Goal: Task Accomplishment & Management: Use online tool/utility

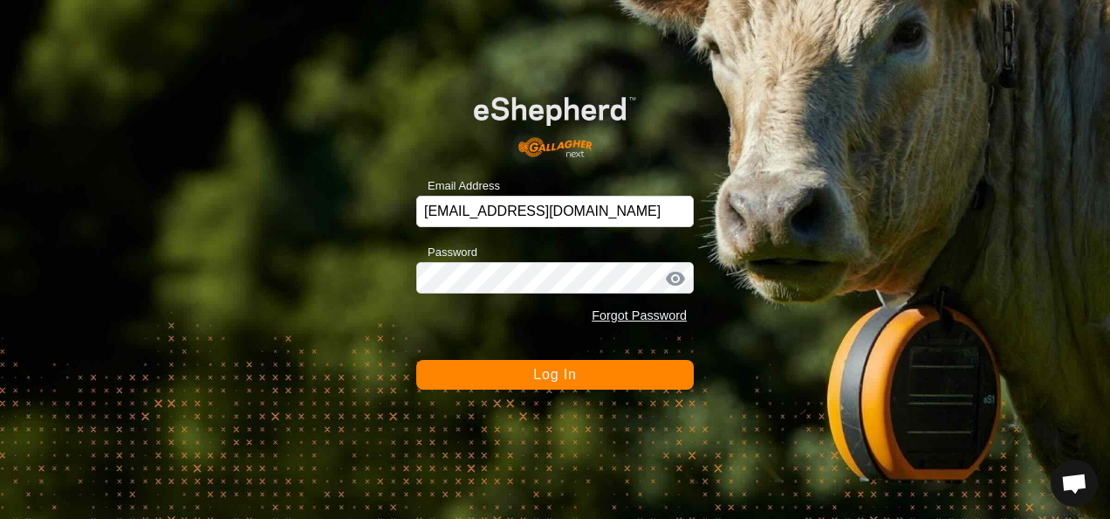
click at [587, 374] on button "Log In" at bounding box center [555, 375] width 278 height 30
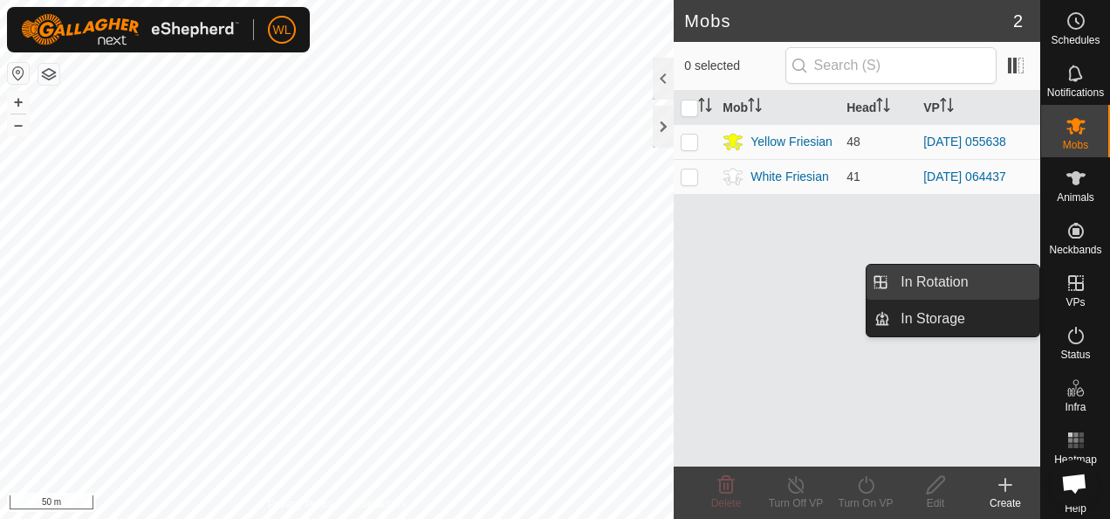
click at [964, 293] on link "In Rotation" at bounding box center [964, 281] width 149 height 35
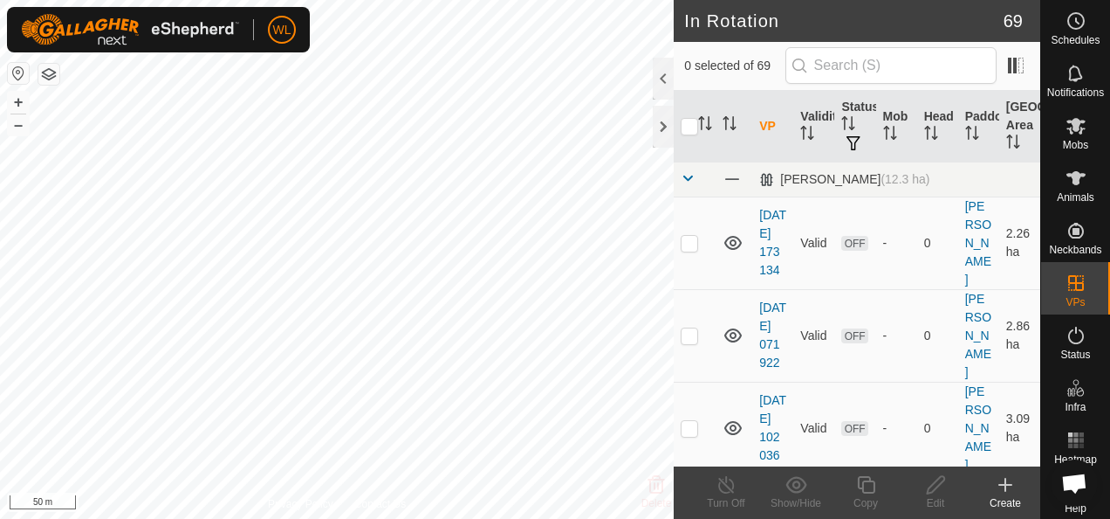
click at [1006, 482] on icon at bounding box center [1006, 484] width 0 height 12
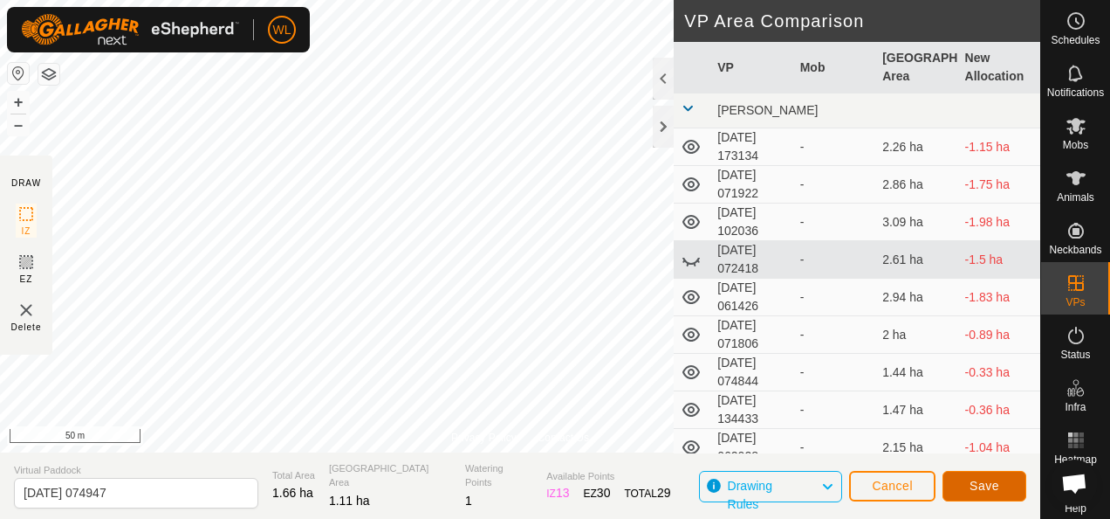
click at [968, 480] on button "Save" at bounding box center [985, 486] width 84 height 31
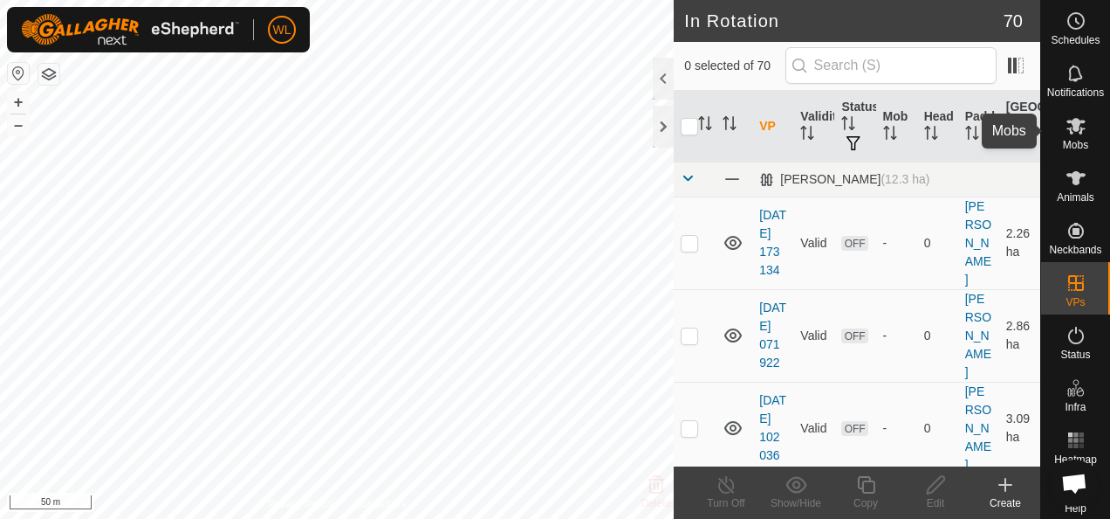
click at [1071, 125] on icon at bounding box center [1076, 126] width 19 height 17
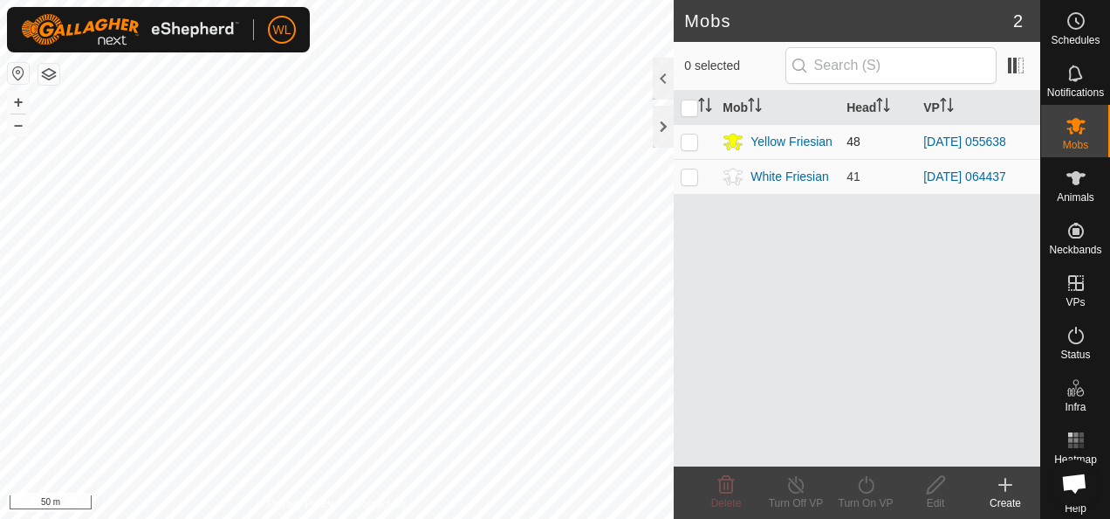
click at [688, 140] on p-checkbox at bounding box center [689, 141] width 17 height 14
checkbox input "true"
click at [865, 488] on icon at bounding box center [866, 484] width 22 height 21
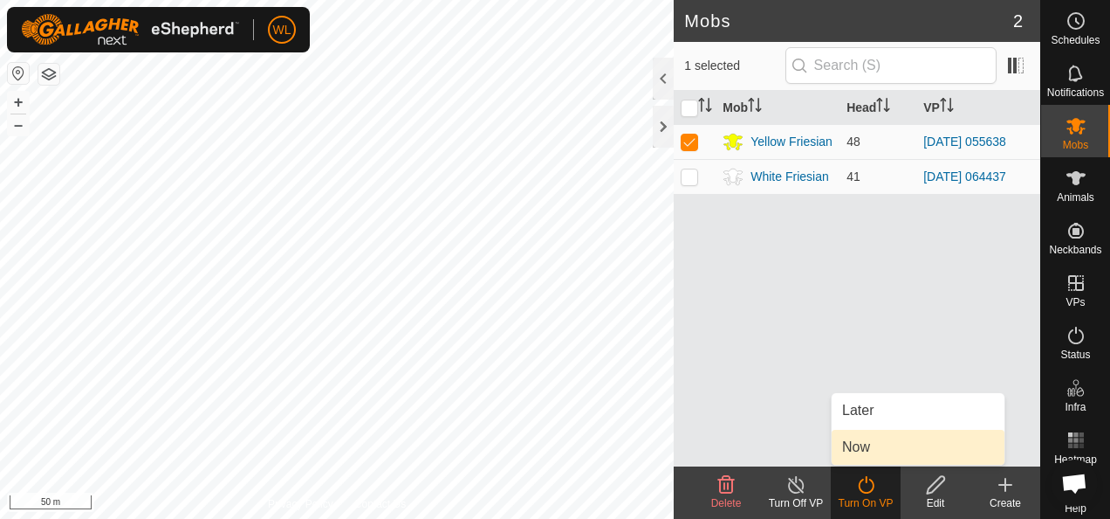
click at [866, 443] on link "Now" at bounding box center [918, 446] width 173 height 35
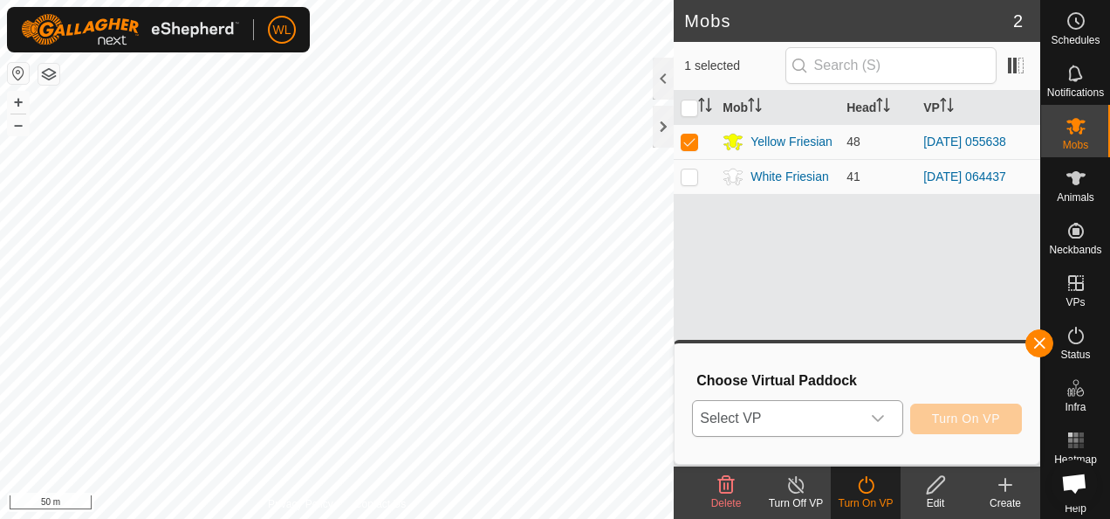
click at [868, 412] on div "dropdown trigger" at bounding box center [878, 418] width 35 height 35
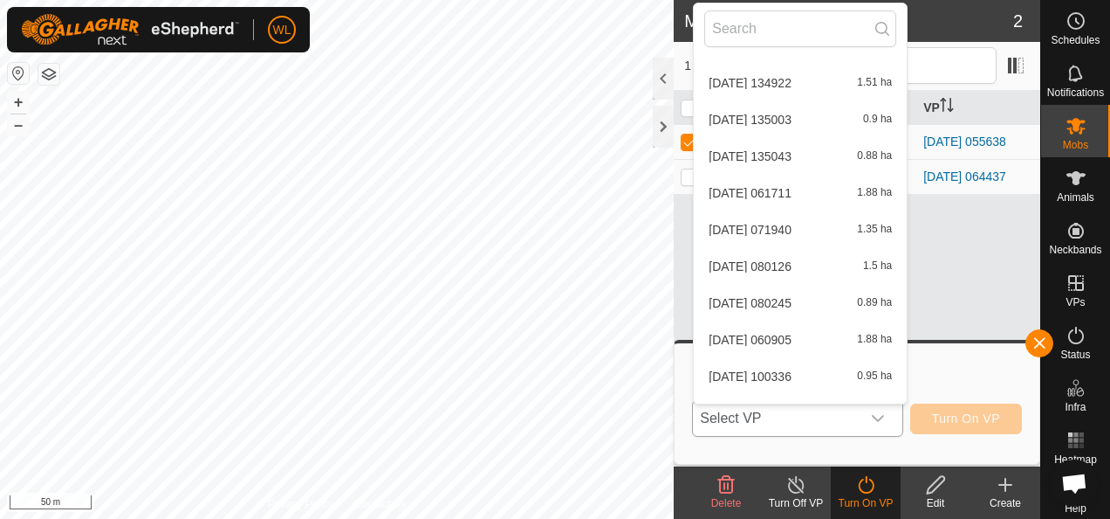
scroll to position [2336, 0]
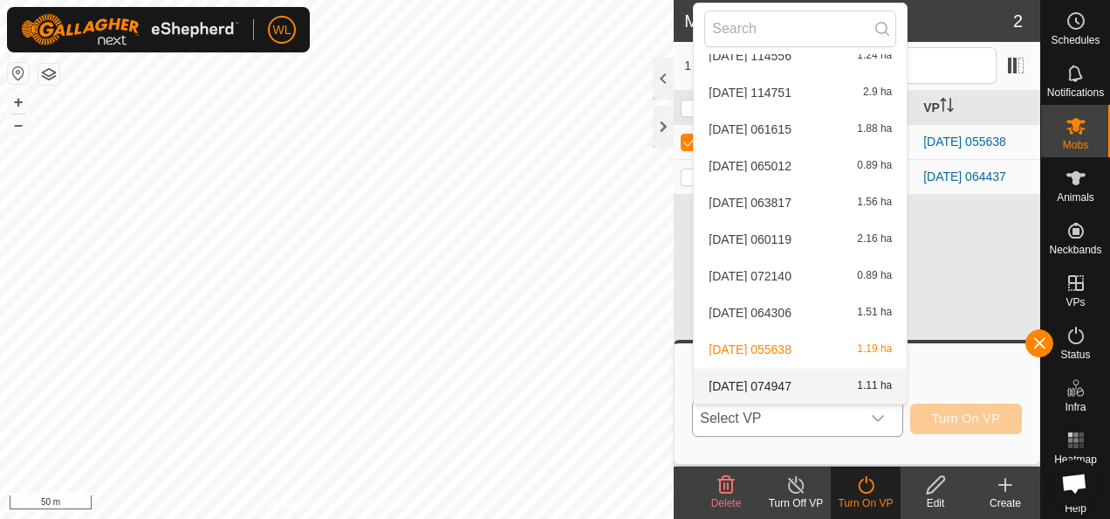
click at [818, 379] on li "[DATE] 074947 1.11 ha" at bounding box center [800, 385] width 213 height 35
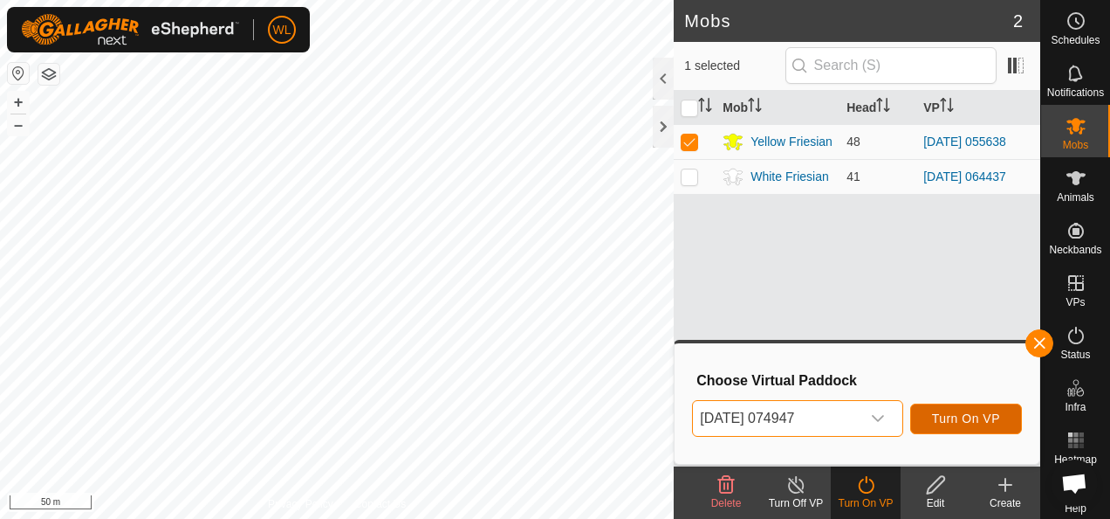
click at [957, 422] on span "Turn On VP" at bounding box center [966, 418] width 68 height 14
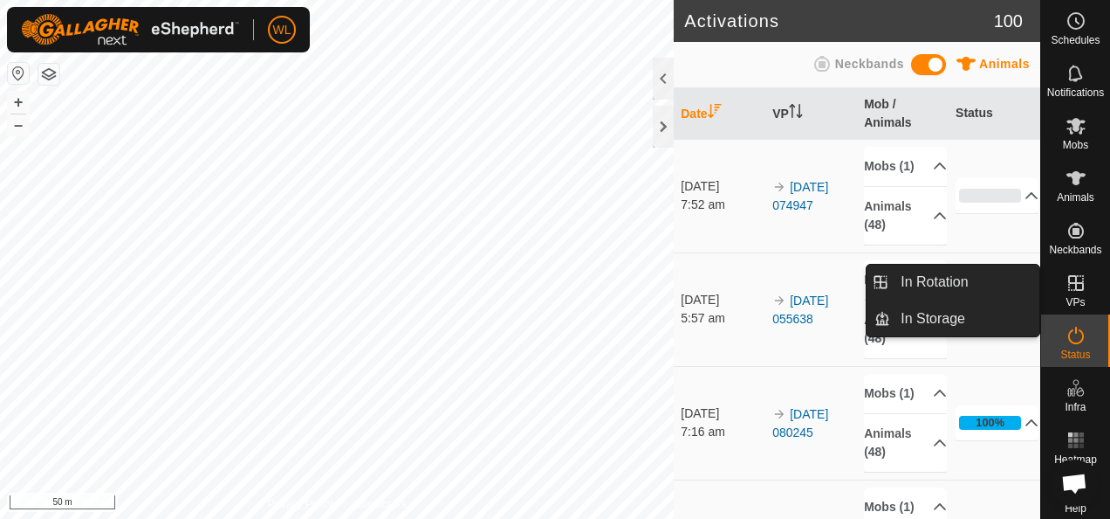
drag, startPoint x: 1049, startPoint y: 270, endPoint x: 986, endPoint y: 280, distance: 63.7
click at [986, 280] on link "In Rotation" at bounding box center [964, 281] width 149 height 35
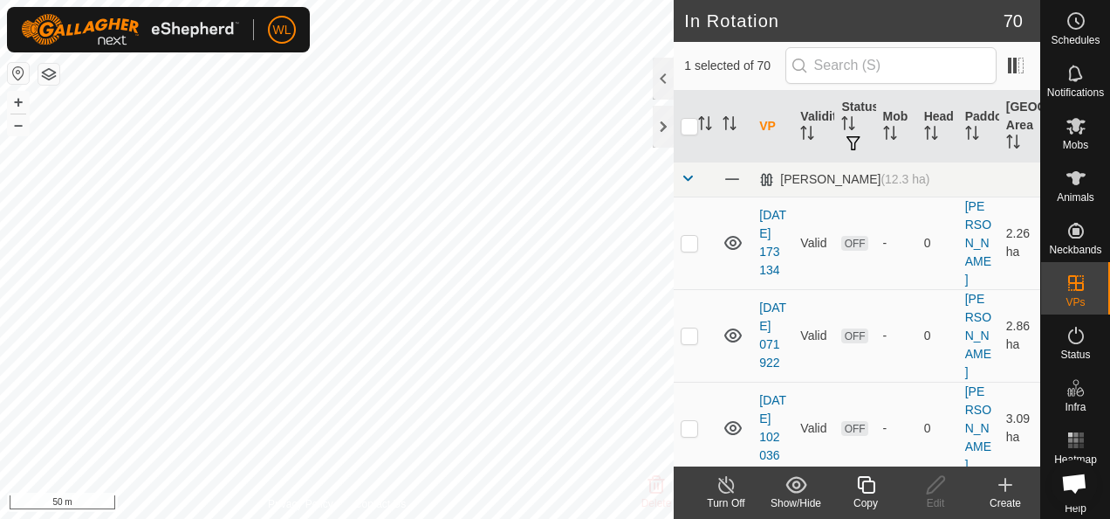
click at [1006, 496] on div "Create" at bounding box center [1006, 503] width 70 height 16
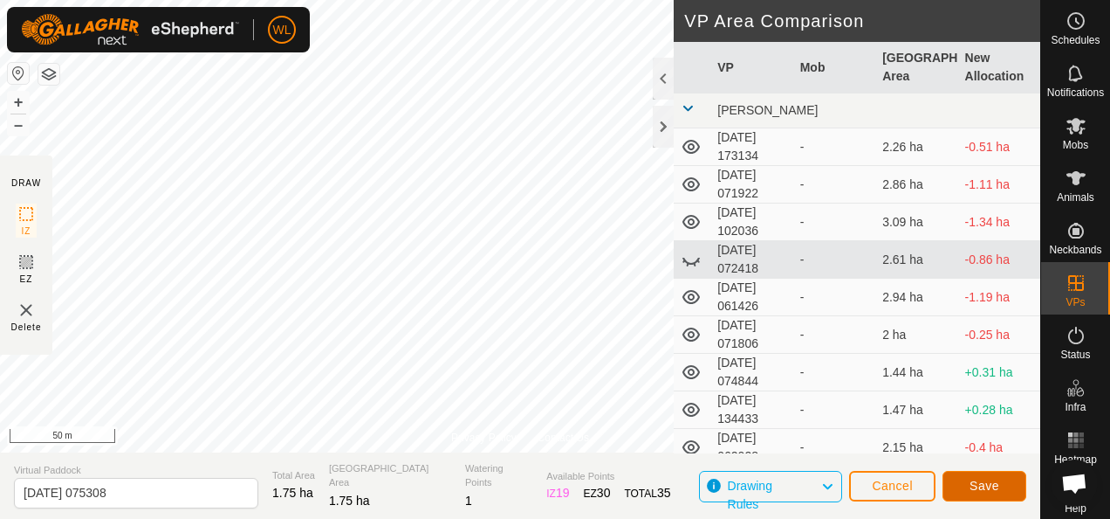
click at [998, 484] on button "Save" at bounding box center [985, 486] width 84 height 31
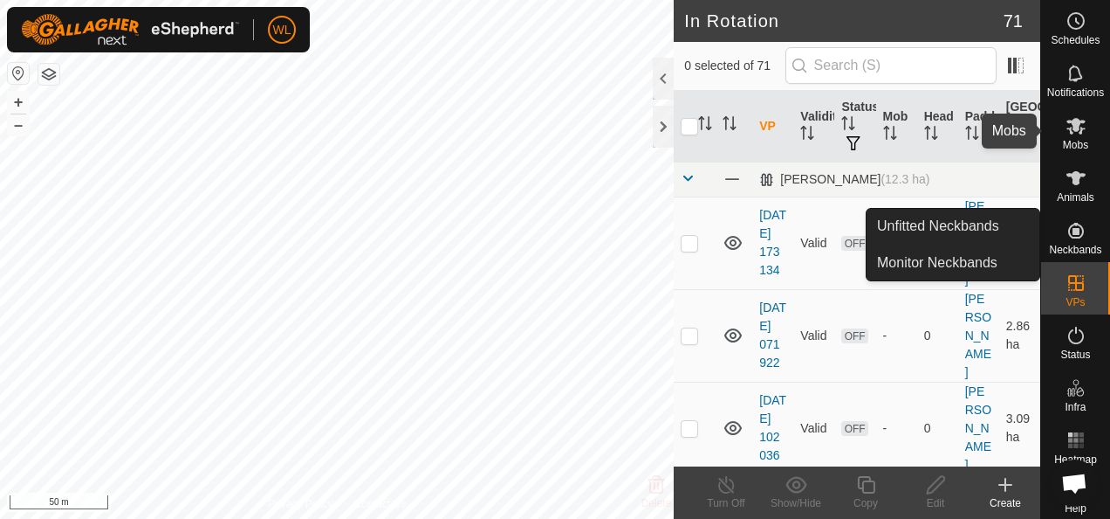
drag, startPoint x: 1061, startPoint y: 131, endPoint x: 1041, endPoint y: 136, distance: 20.7
click at [1066, 131] on icon at bounding box center [1076, 125] width 21 height 21
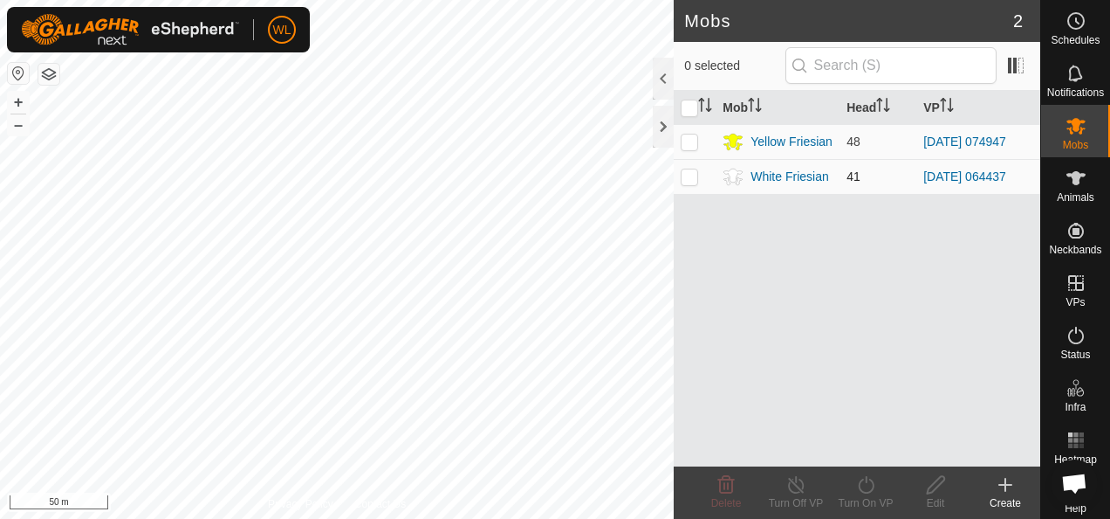
click at [684, 177] on p-checkbox at bounding box center [689, 176] width 17 height 14
checkbox input "true"
click at [870, 488] on icon at bounding box center [866, 484] width 22 height 21
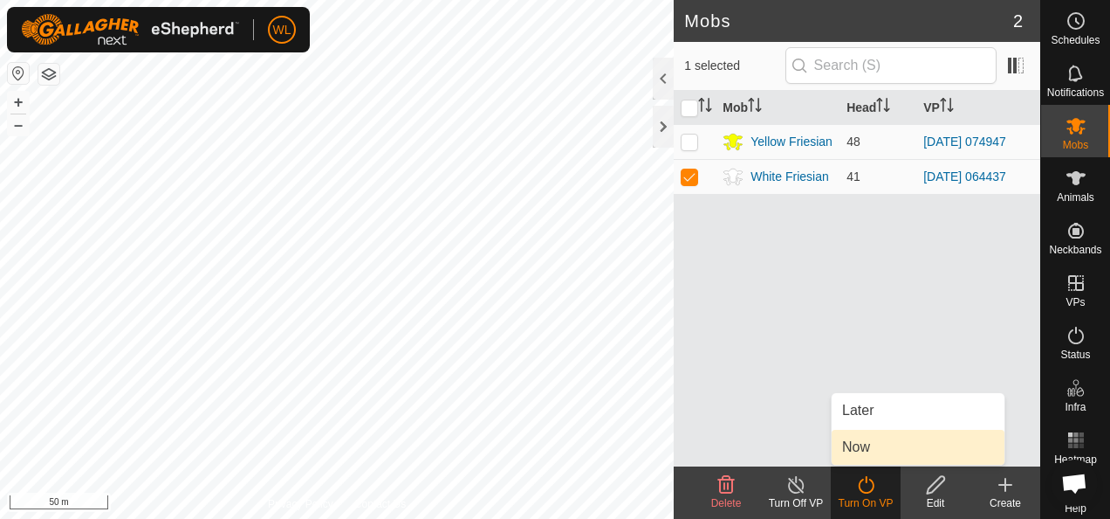
click at [852, 459] on link "Now" at bounding box center [918, 446] width 173 height 35
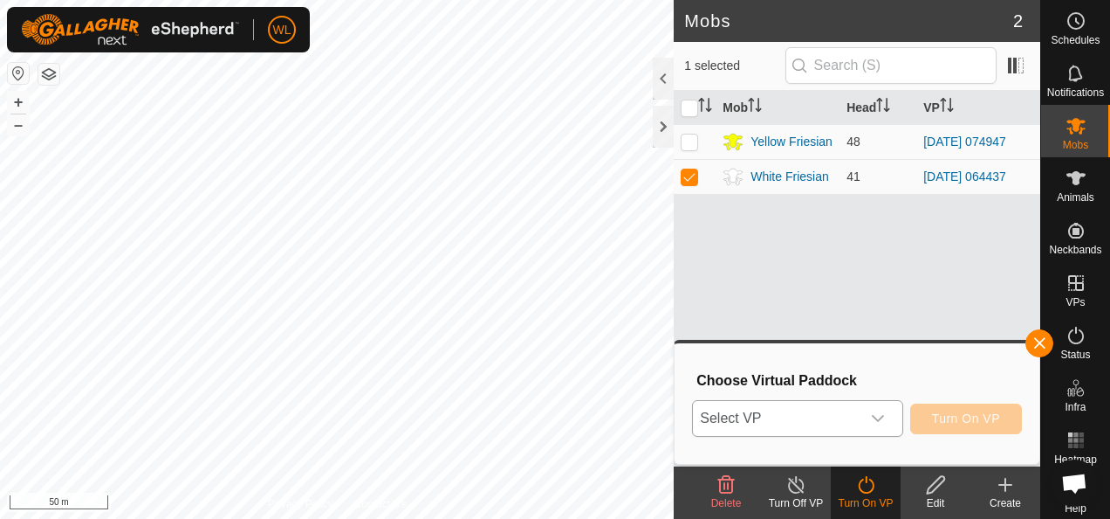
click at [800, 416] on span "Select VP" at bounding box center [776, 418] width 167 height 35
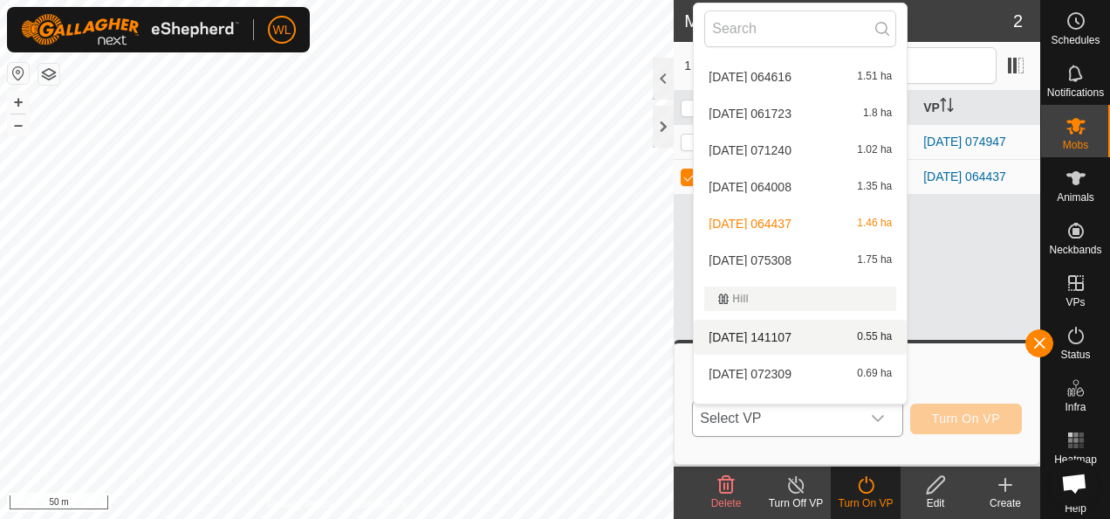
scroll to position [979, 0]
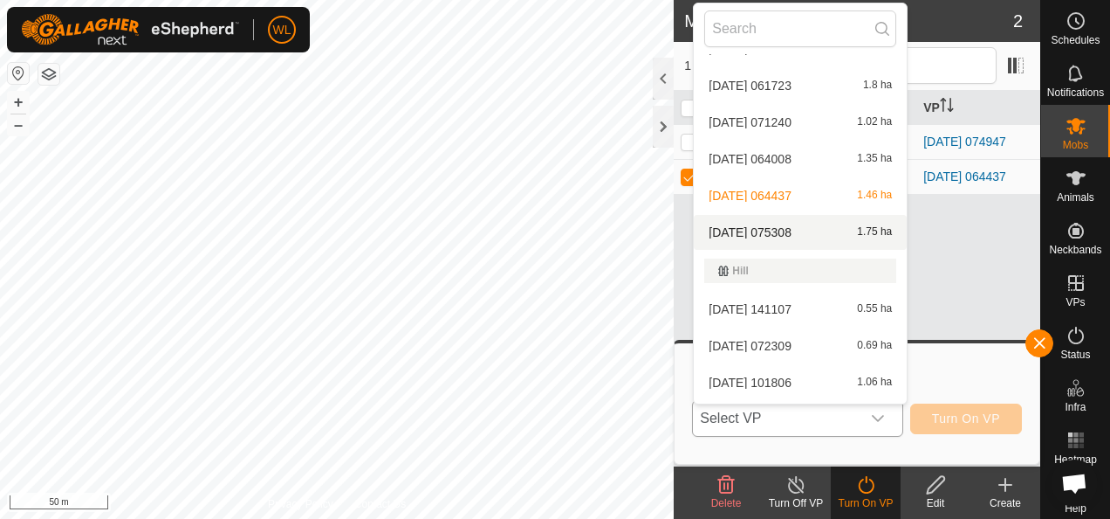
click at [810, 224] on li "[DATE] 075308 1.75 ha" at bounding box center [800, 232] width 213 height 35
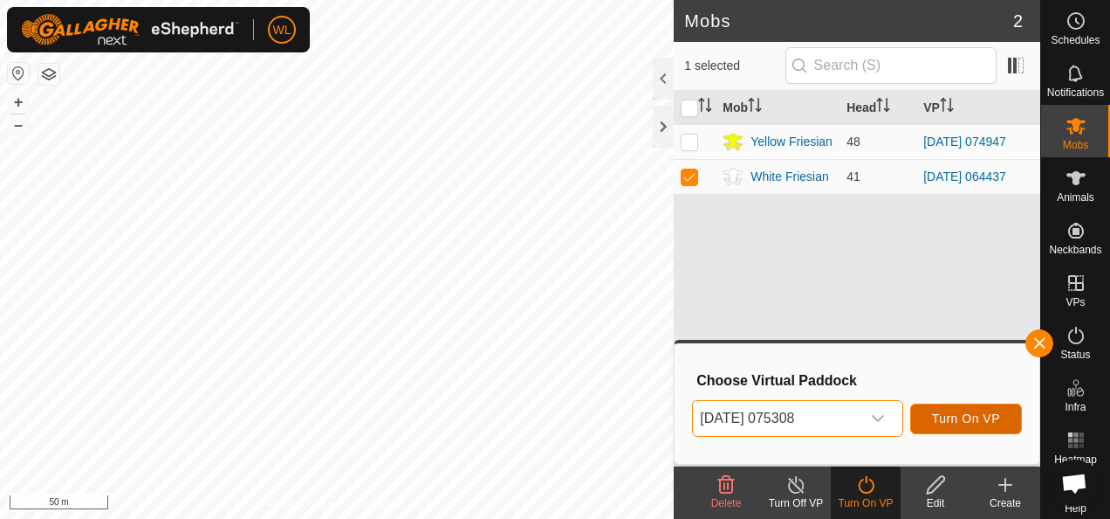
click at [951, 416] on span "Turn On VP" at bounding box center [966, 418] width 68 height 14
